Goal: Task Accomplishment & Management: Use online tool/utility

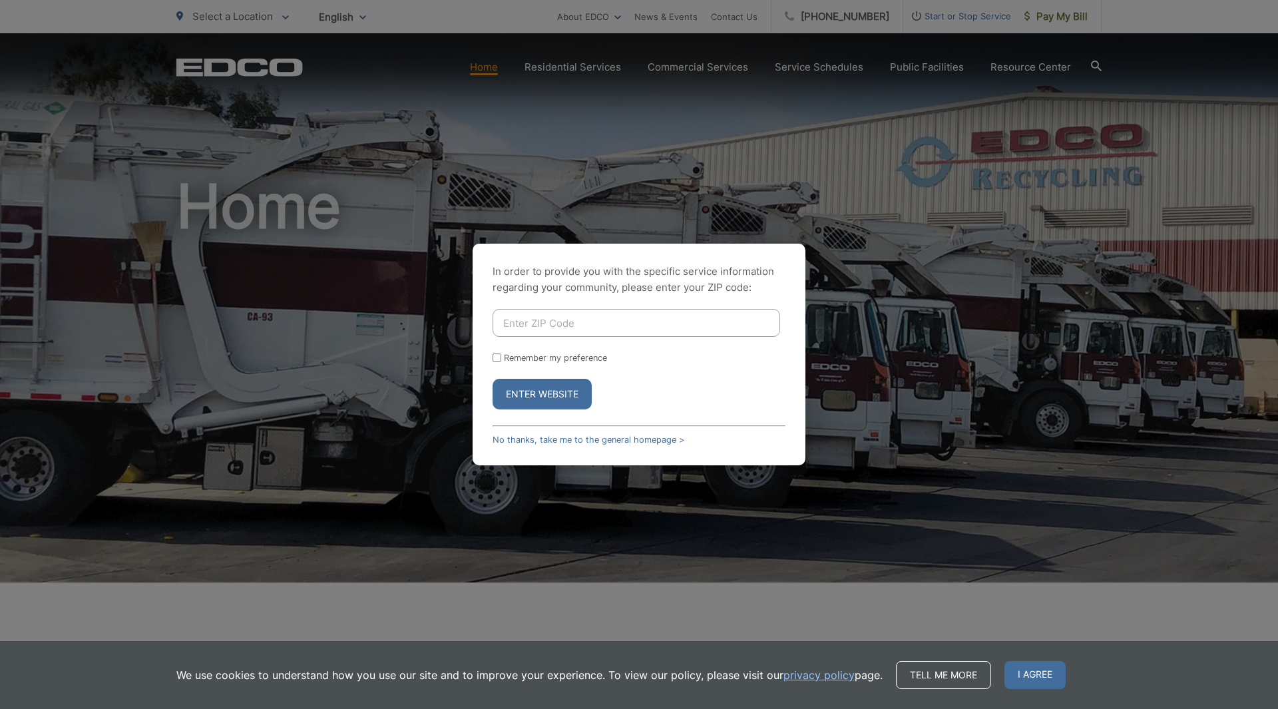
click at [644, 326] on input "Enter ZIP Code" at bounding box center [637, 323] width 288 height 28
type input "92075"
click at [551, 401] on button "Enter Website" at bounding box center [542, 394] width 99 height 31
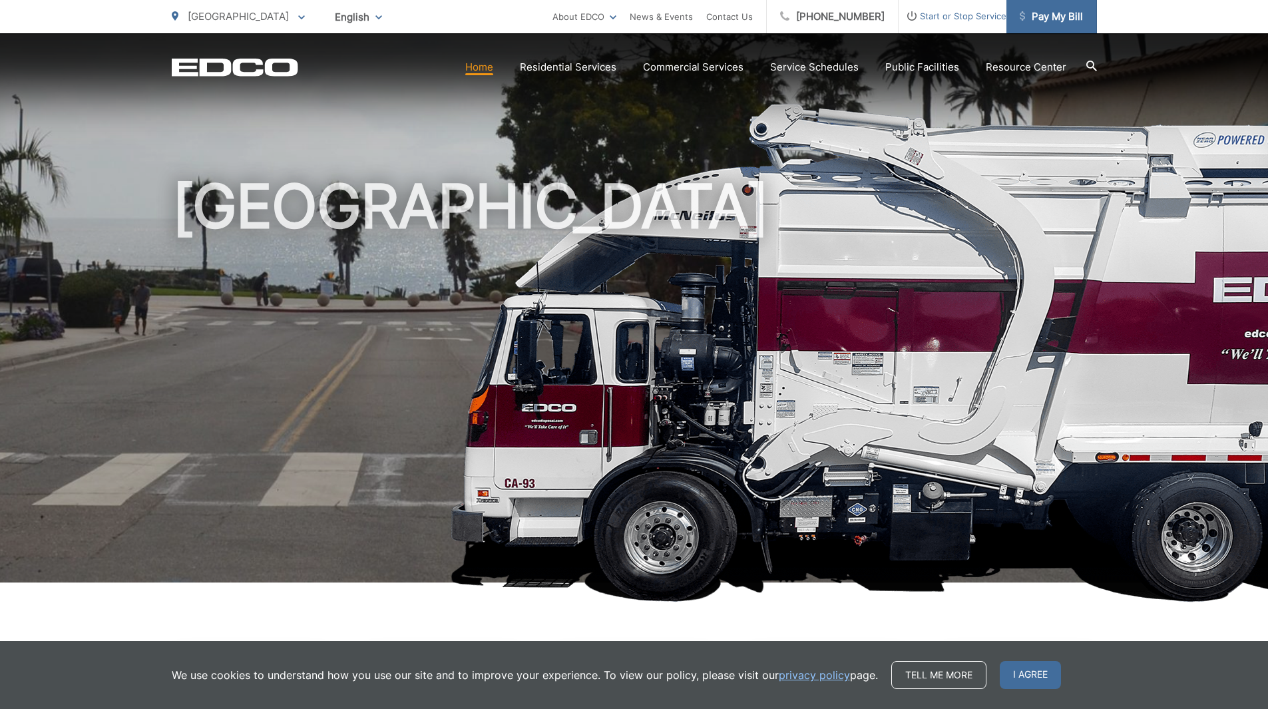
click at [1048, 17] on span "Pay My Bill" at bounding box center [1051, 17] width 63 height 16
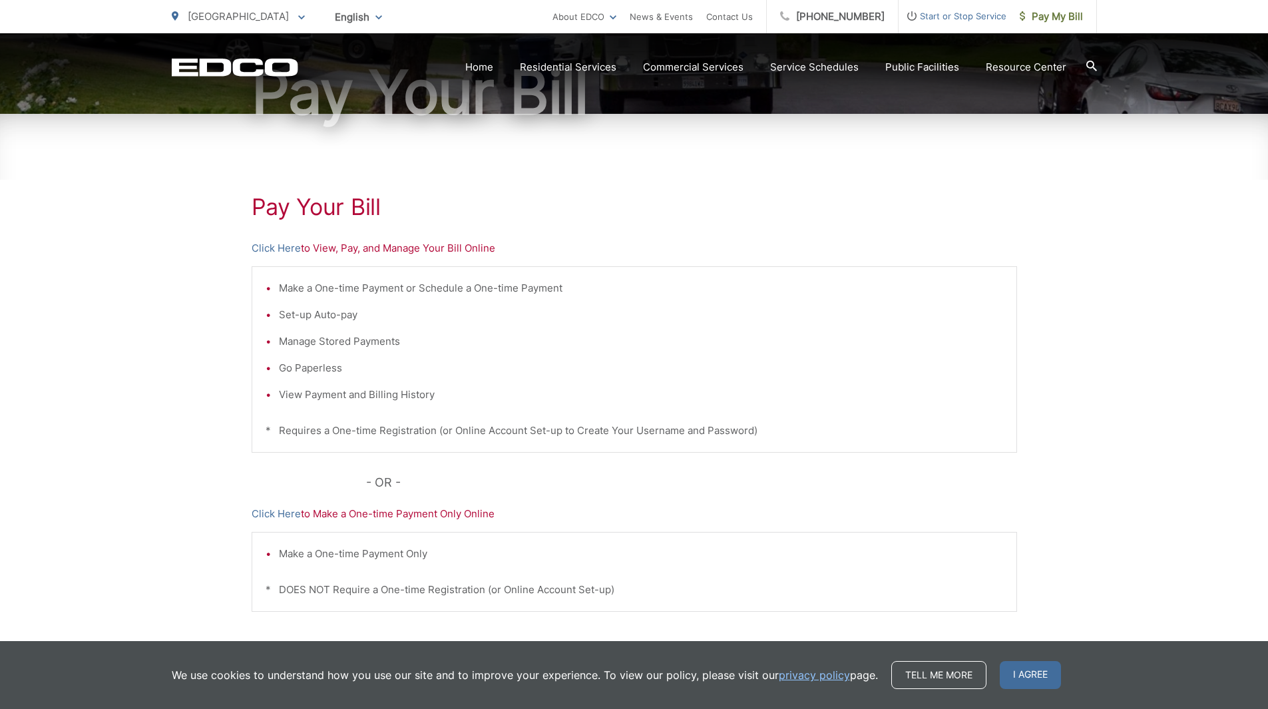
scroll to position [238, 0]
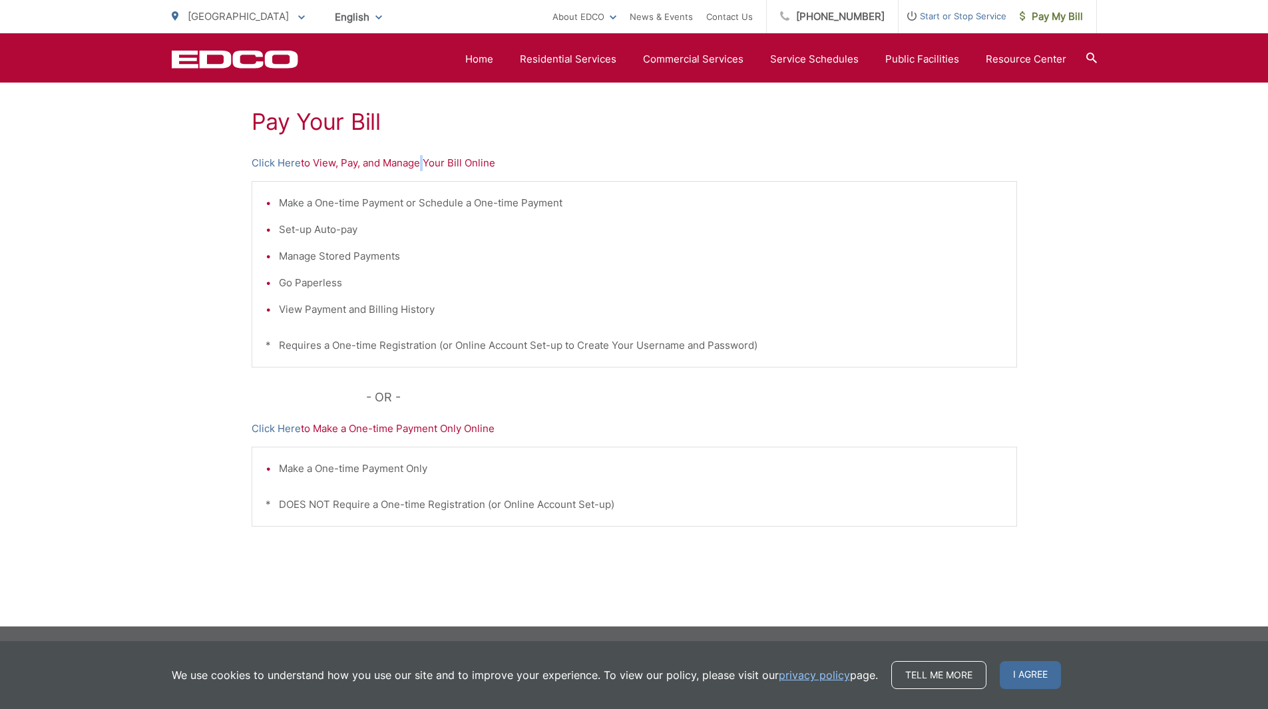
click at [421, 168] on p "Click Here to View, Pay, and Manage Your Bill Online" at bounding box center [634, 163] width 765 height 16
click at [283, 158] on link "Click Here" at bounding box center [276, 163] width 49 height 16
